Goal: Check status: Check status

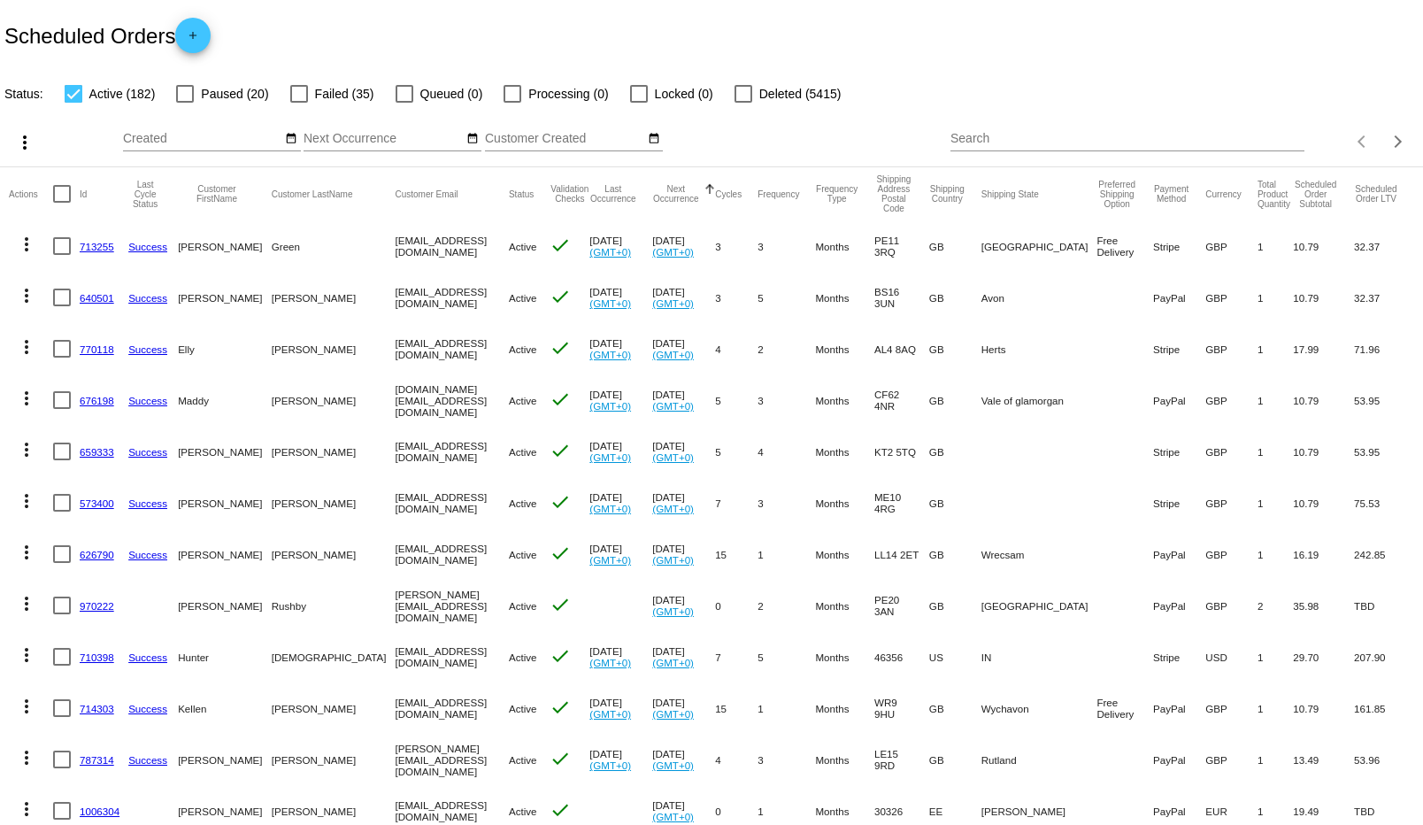
click at [1070, 138] on input "Search" at bounding box center [1128, 139] width 355 height 14
paste input "1011916"
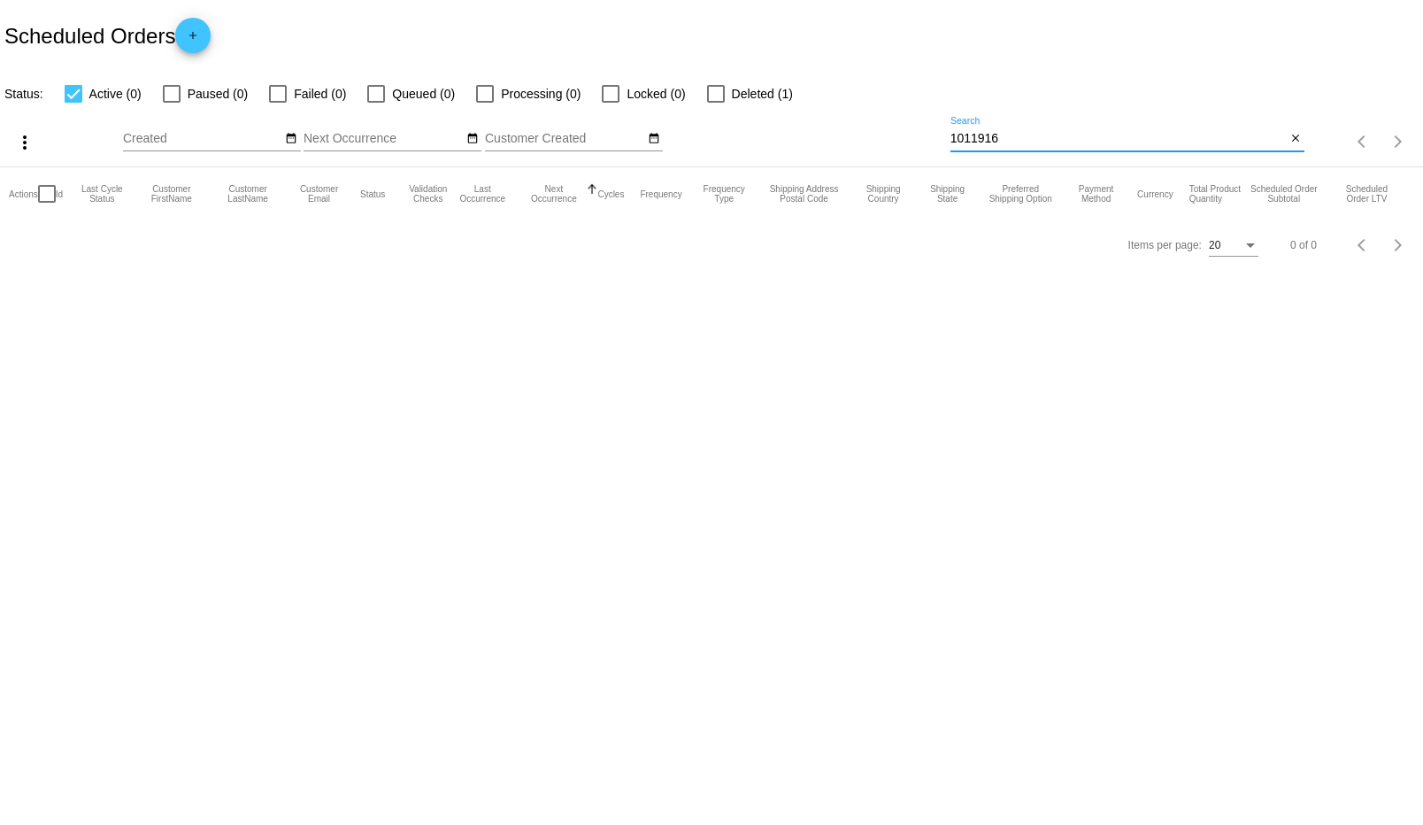
click at [983, 127] on div "1011916 Search" at bounding box center [1119, 134] width 336 height 35
click at [983, 134] on input "1011916" at bounding box center [1119, 139] width 336 height 14
paste input "[PERSON_NAME][EMAIL_ADDRESS][DOMAIN_NAME]"
click at [1041, 148] on div "[PERSON_NAME][EMAIL_ADDRESS][DOMAIN_NAME] Search" at bounding box center [1119, 134] width 336 height 35
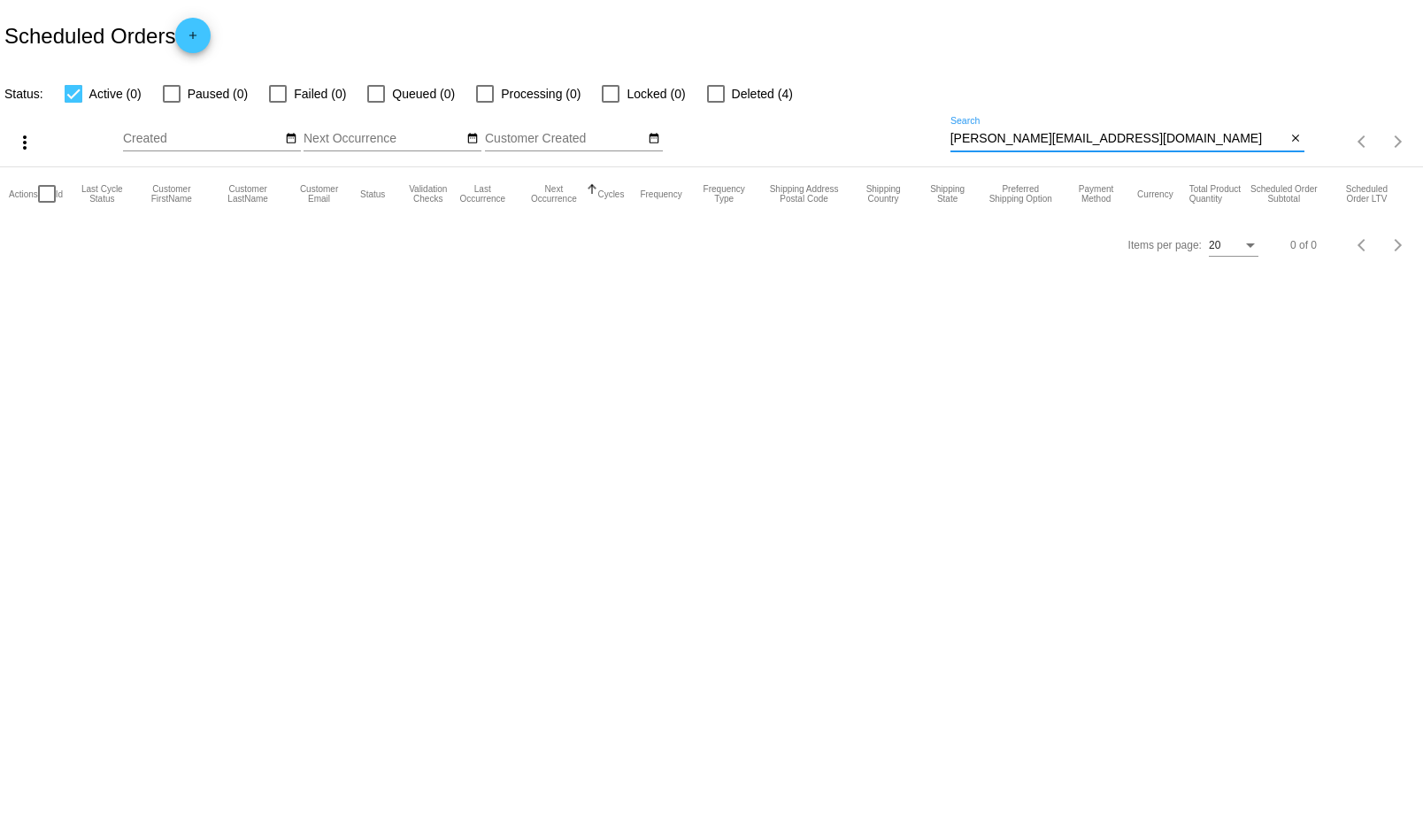
click at [1046, 143] on input "[PERSON_NAME][EMAIL_ADDRESS][DOMAIN_NAME]" at bounding box center [1119, 139] width 336 height 14
click at [1047, 143] on input "[PERSON_NAME][EMAIL_ADDRESS][DOMAIN_NAME]" at bounding box center [1119, 139] width 336 height 14
paste input "1011914"
type input "1011914"
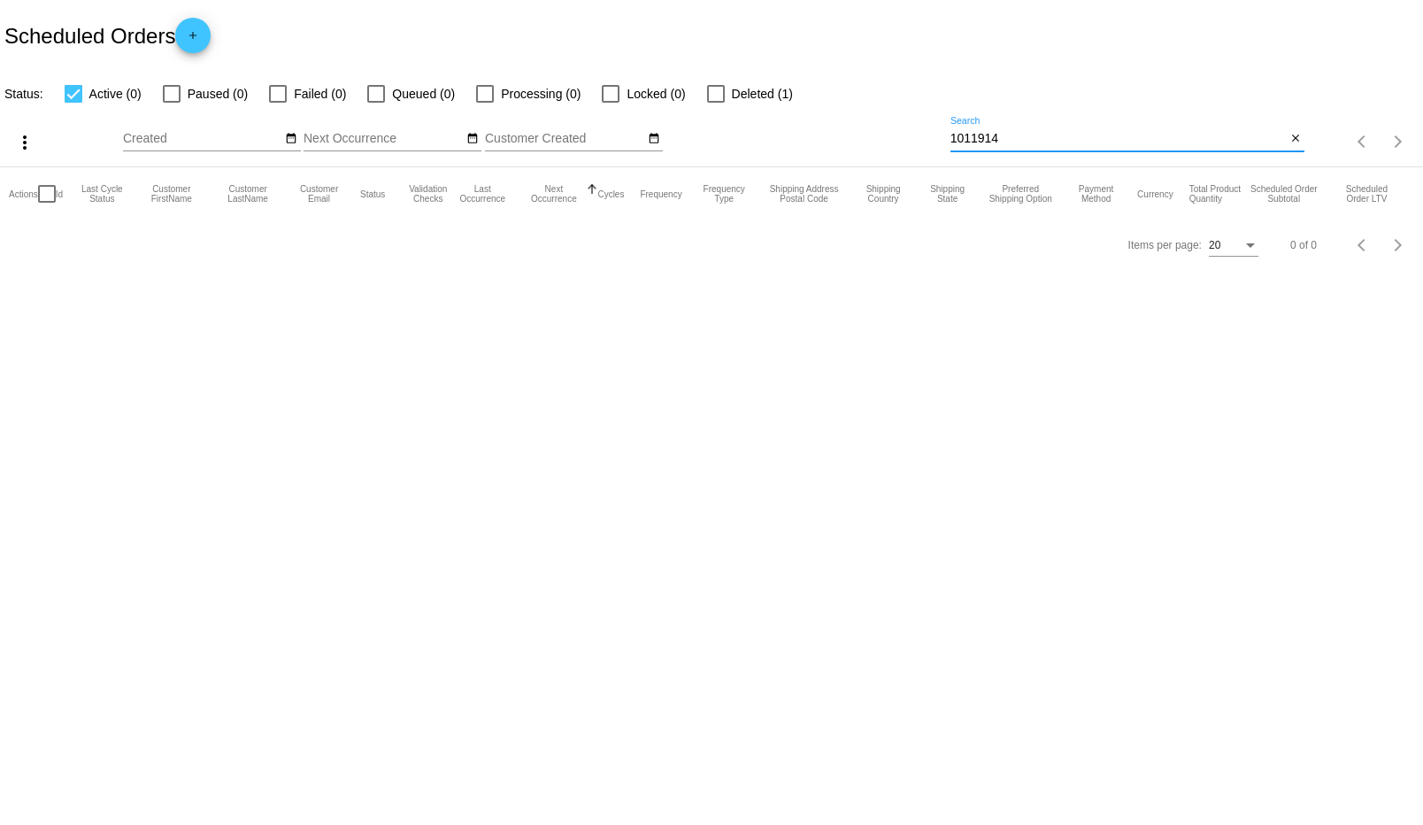
click at [991, 137] on input "1011914" at bounding box center [1119, 139] width 336 height 14
